Goal: Find specific page/section: Find specific page/section

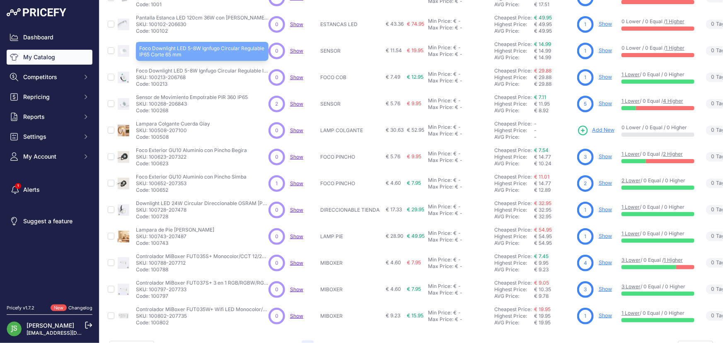
scroll to position [159, 0]
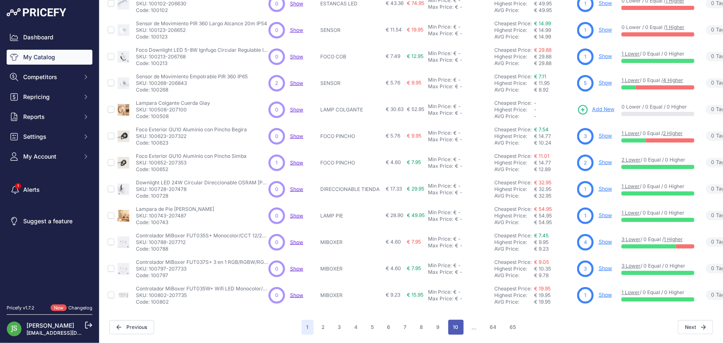
click at [452, 320] on button "10" at bounding box center [455, 327] width 15 height 15
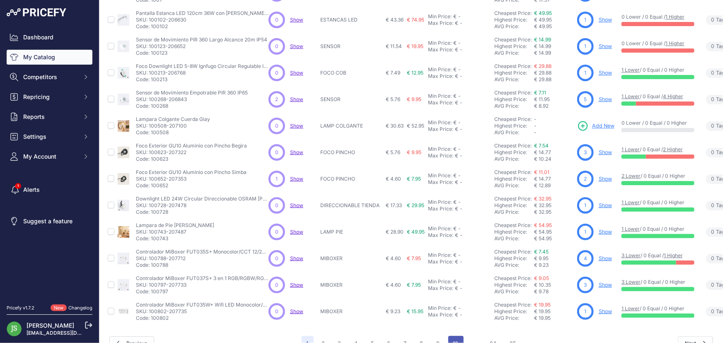
scroll to position [180, 0]
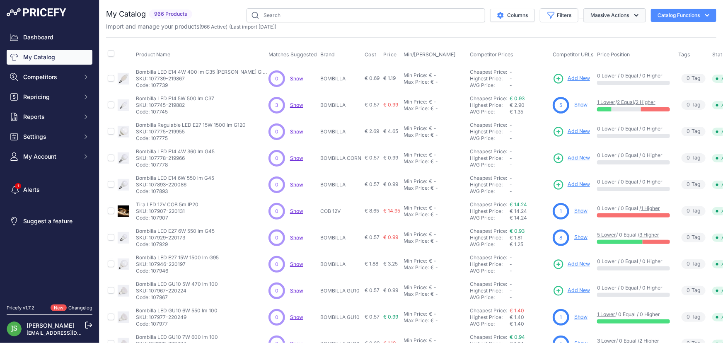
click at [593, 12] on button "Massive Actions" at bounding box center [614, 15] width 63 height 14
click at [547, 17] on icon "button" at bounding box center [551, 15] width 8 height 8
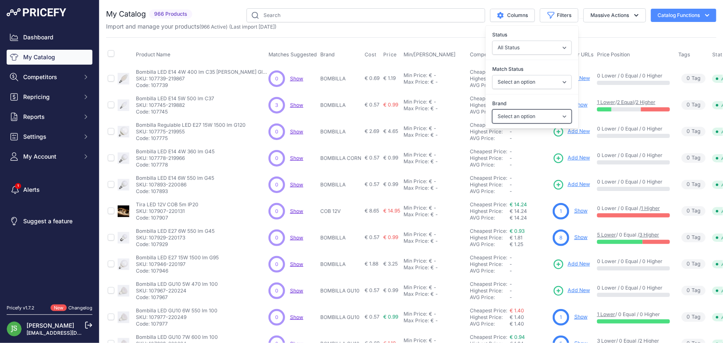
click at [523, 118] on select "Select an option 120x30 120X60 3M 60X30 60X60 ACCESORIO PANEL ALIMENTACION TIRA…" at bounding box center [532, 116] width 80 height 14
select select "BOMBILLA GU10"
click at [492, 109] on select "Select an option 120x30 120X60 3M 60X30 60X60 ACCESORIO PANEL ALIMENTACION TIRA…" at bounding box center [532, 116] width 80 height 14
